Goal: Transaction & Acquisition: Purchase product/service

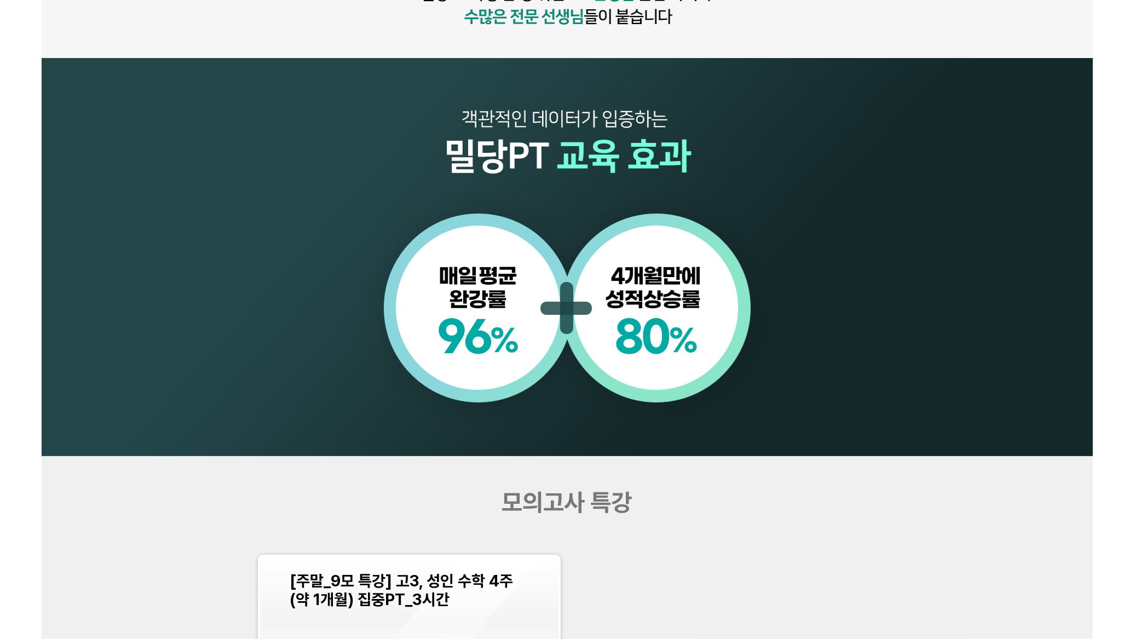
scroll to position [987, 0]
